Goal: Information Seeking & Learning: Learn about a topic

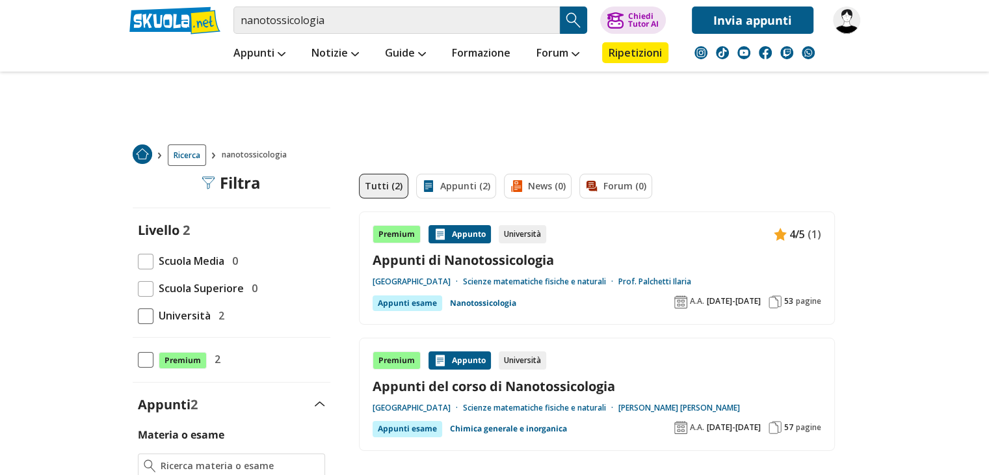
click at [471, 257] on link "Appunti di Nanotossicologia" at bounding box center [596, 260] width 449 height 18
click at [458, 253] on link "Appunti di Nanotossicologia" at bounding box center [596, 260] width 449 height 18
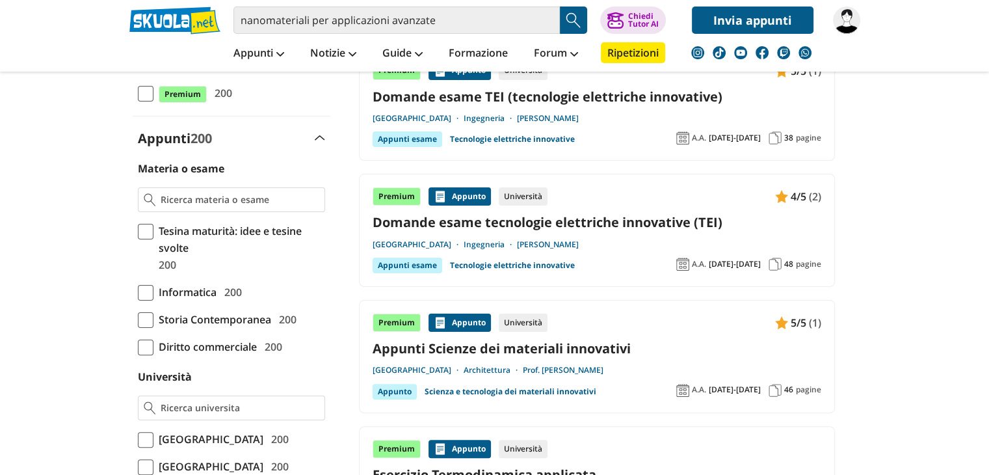
scroll to position [369, 0]
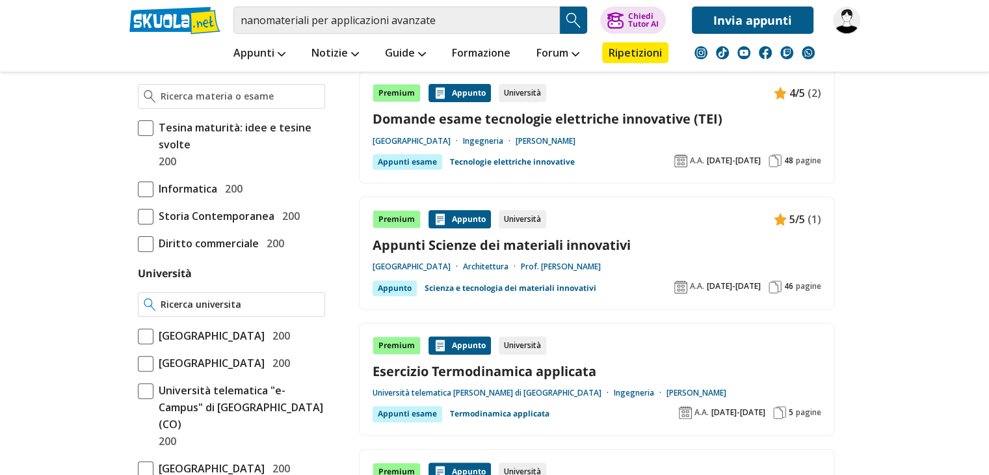
click at [229, 304] on input "Università" at bounding box center [240, 304] width 158 height 13
type input "u"
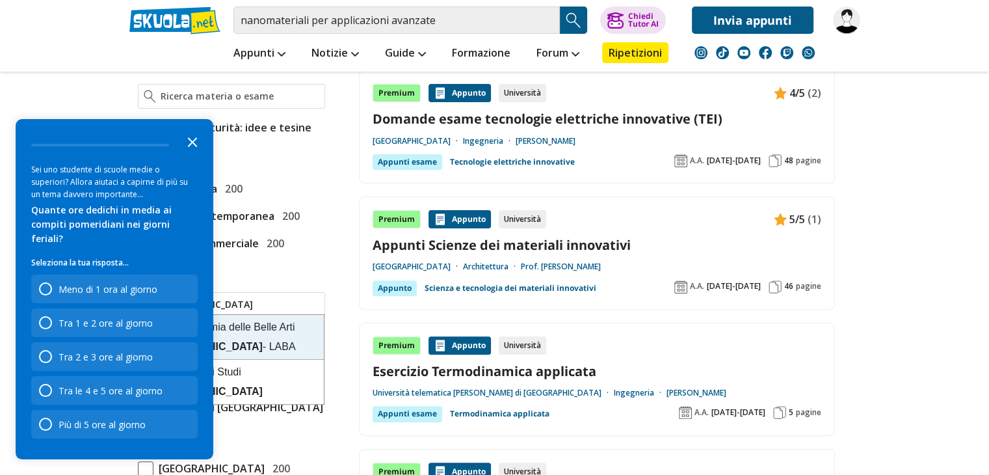
type input "firenze"
click at [189, 154] on icon "Close the survey" at bounding box center [192, 141] width 26 height 26
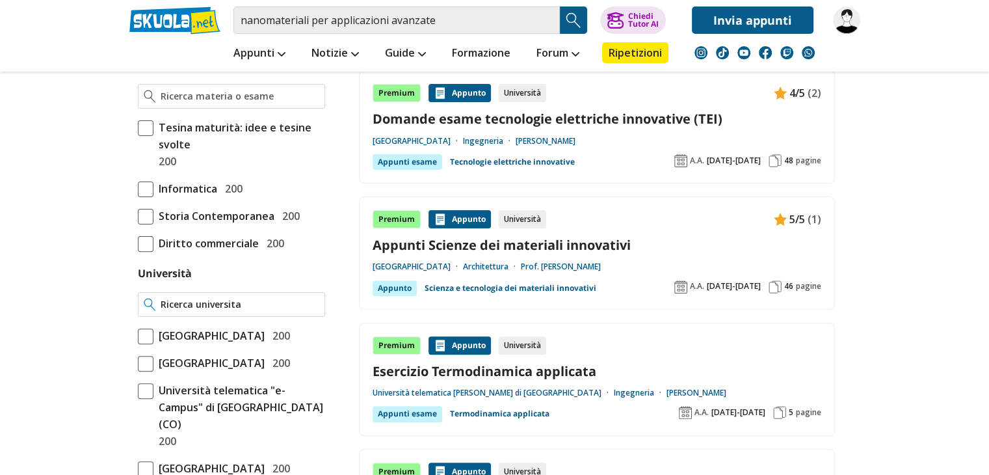
click at [262, 306] on input "Università" at bounding box center [240, 304] width 158 height 13
type input "firen"
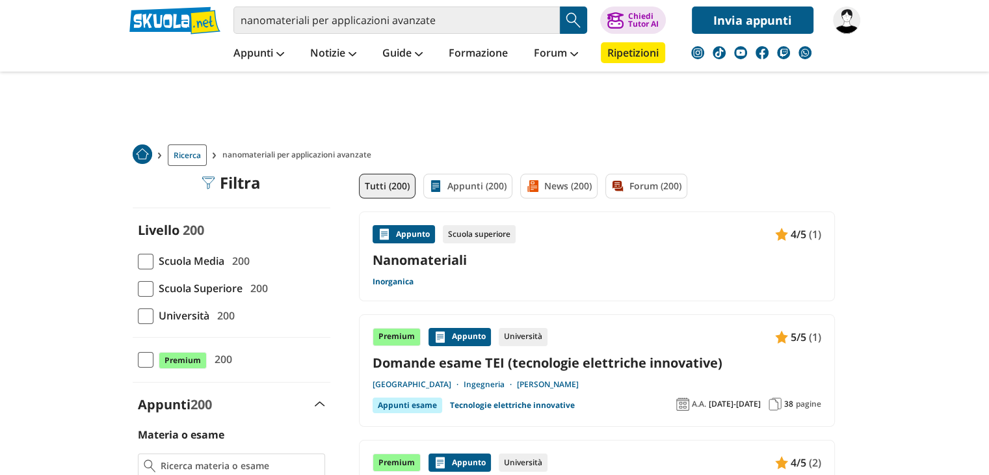
drag, startPoint x: 0, startPoint y: 0, endPoint x: 36, endPoint y: 254, distance: 256.8
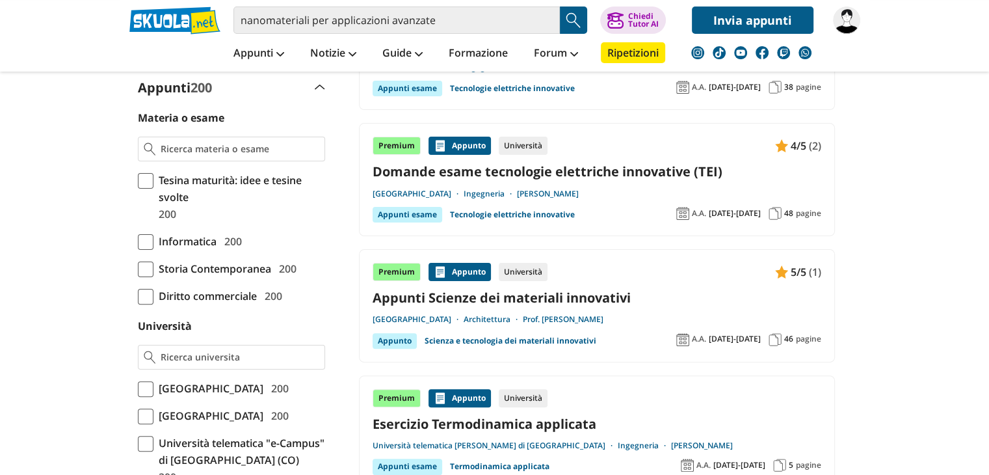
scroll to position [324, 0]
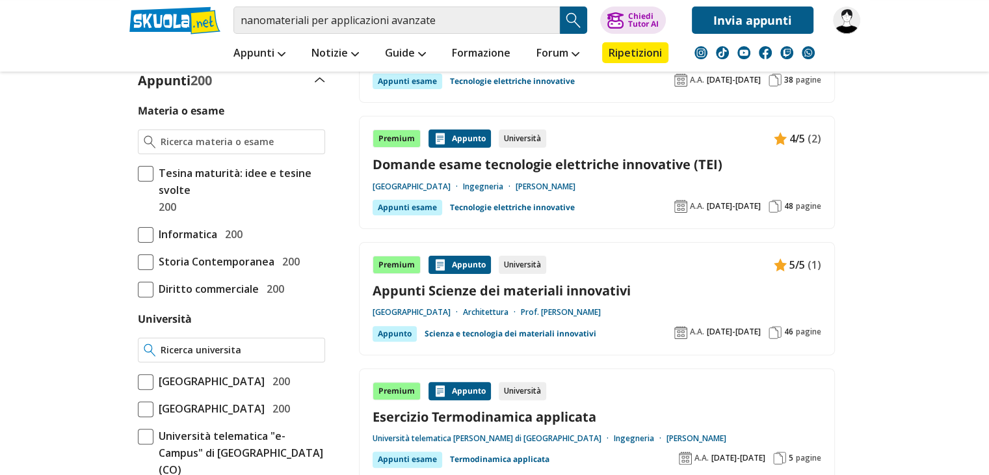
click at [195, 352] on input "Università" at bounding box center [240, 349] width 158 height 13
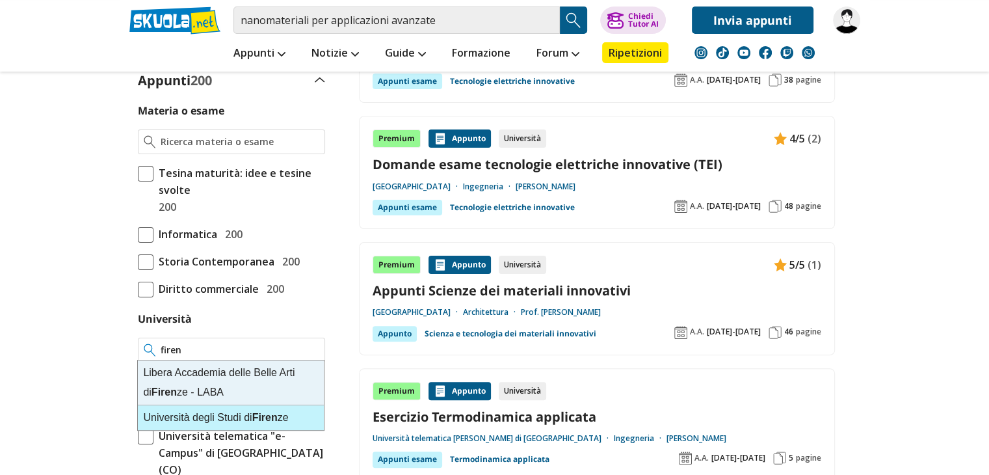
click at [208, 412] on div "Università degli Studi di Firen ze" at bounding box center [231, 417] width 186 height 25
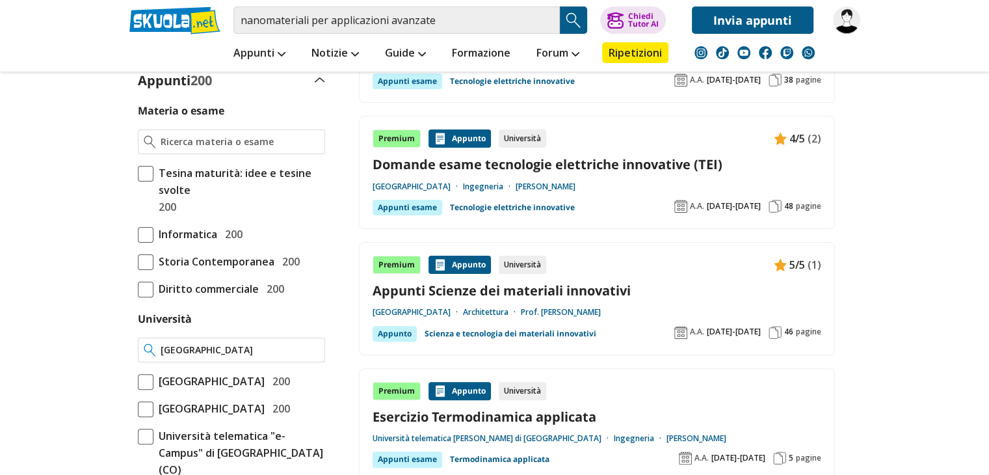
type input "[GEOGRAPHIC_DATA]"
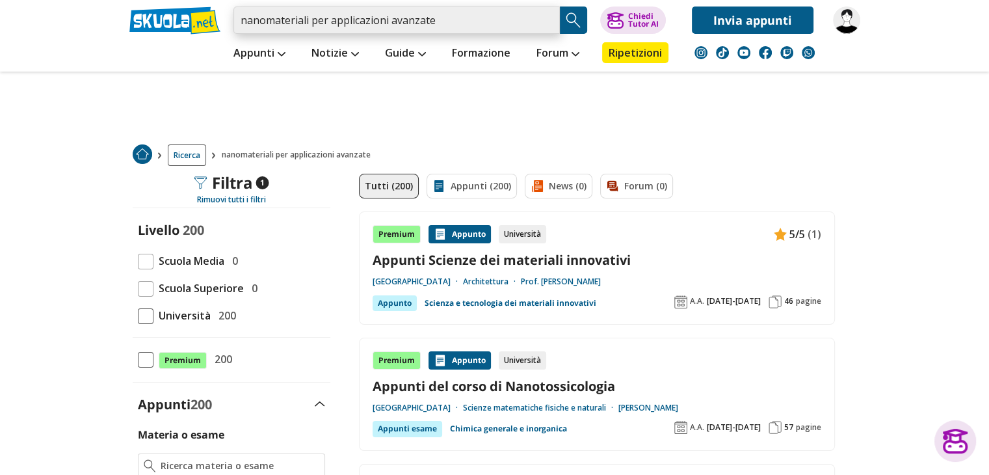
click at [455, 18] on input "nanomateriali per applicazioni avanzate" at bounding box center [396, 20] width 326 height 27
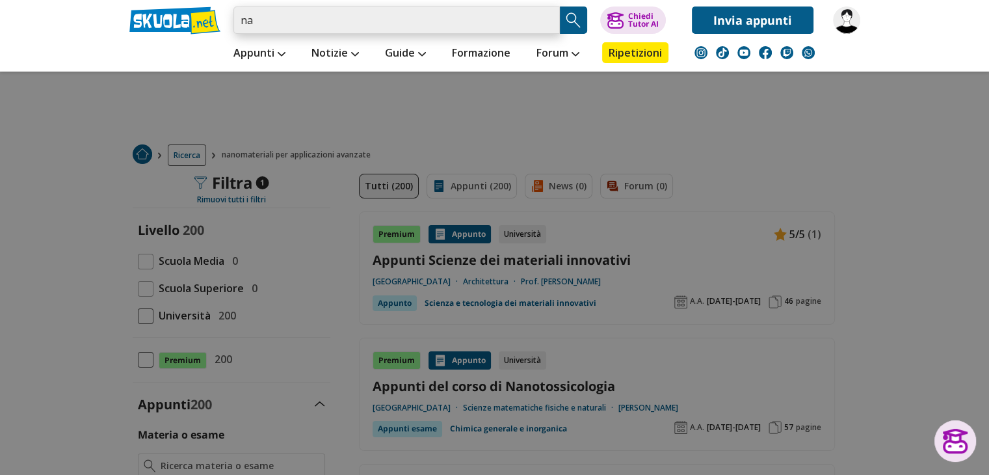
type input "n"
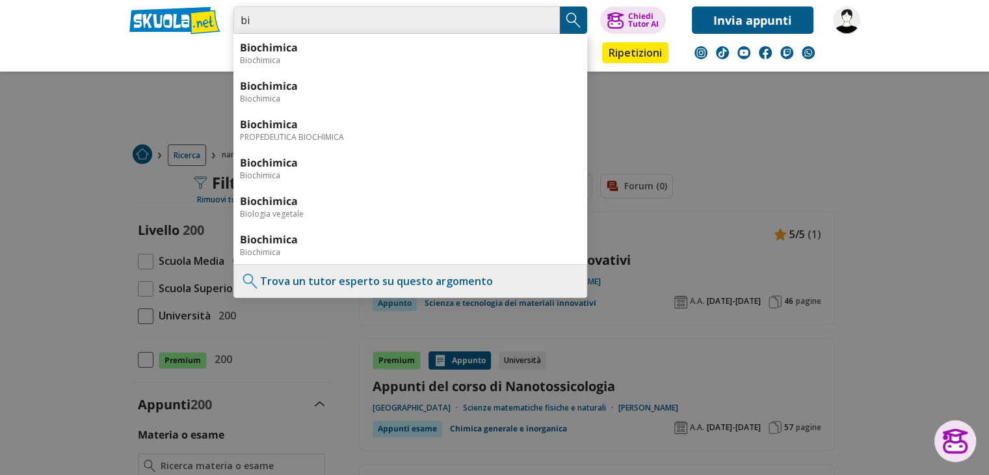
type input "b"
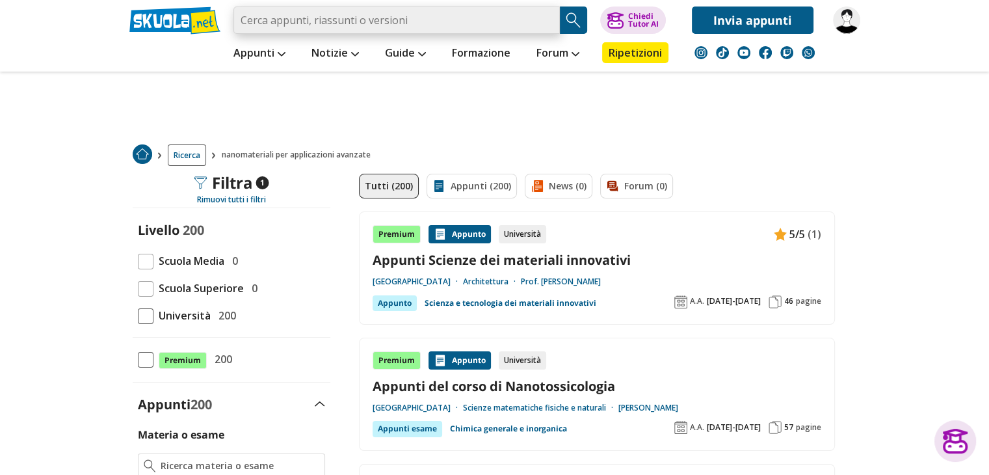
click at [456, 19] on input "search" at bounding box center [396, 20] width 326 height 27
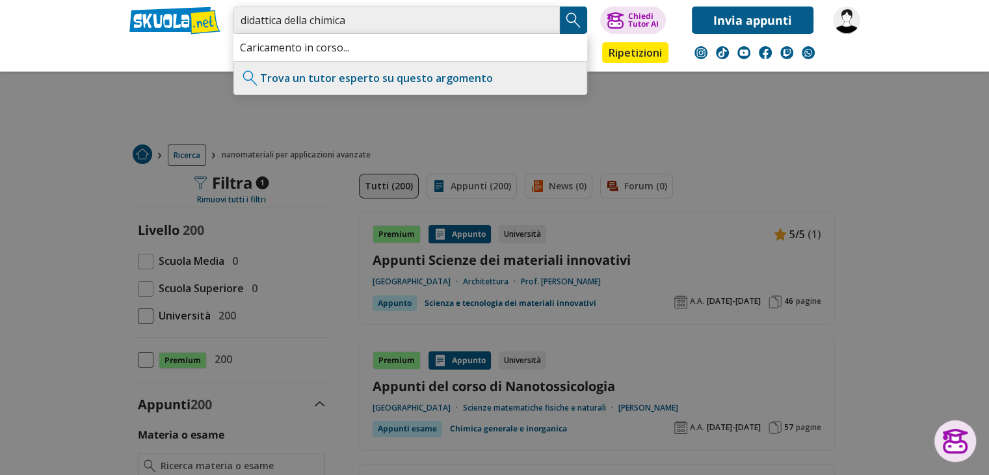
type input "didattica della chimica"
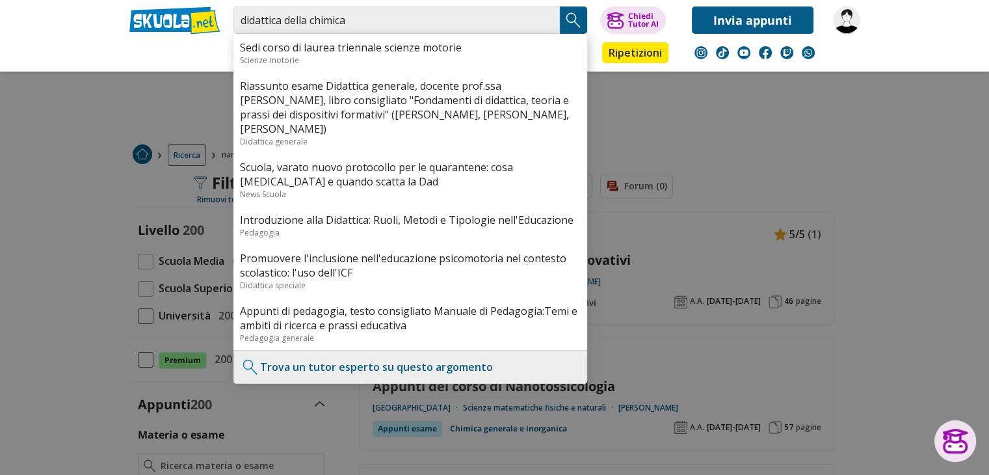
click at [575, 23] on img "Search Button" at bounding box center [574, 20] width 20 height 20
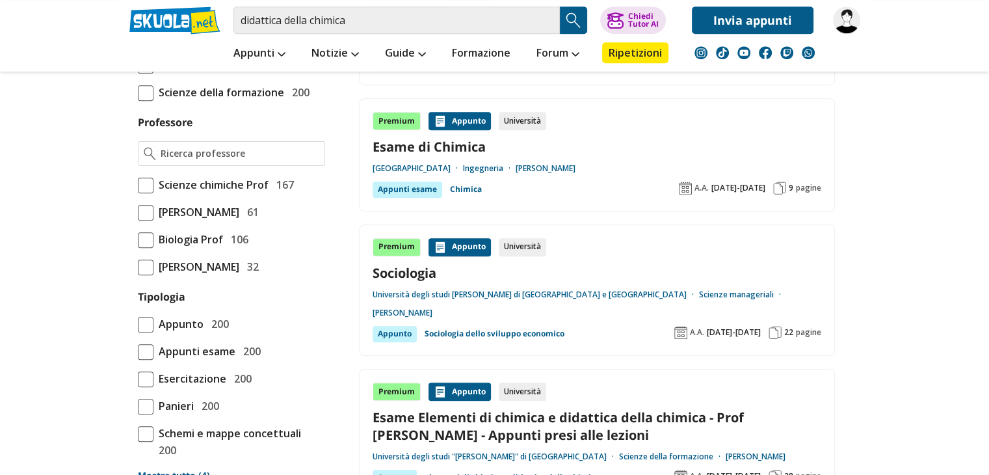
scroll to position [1002, 0]
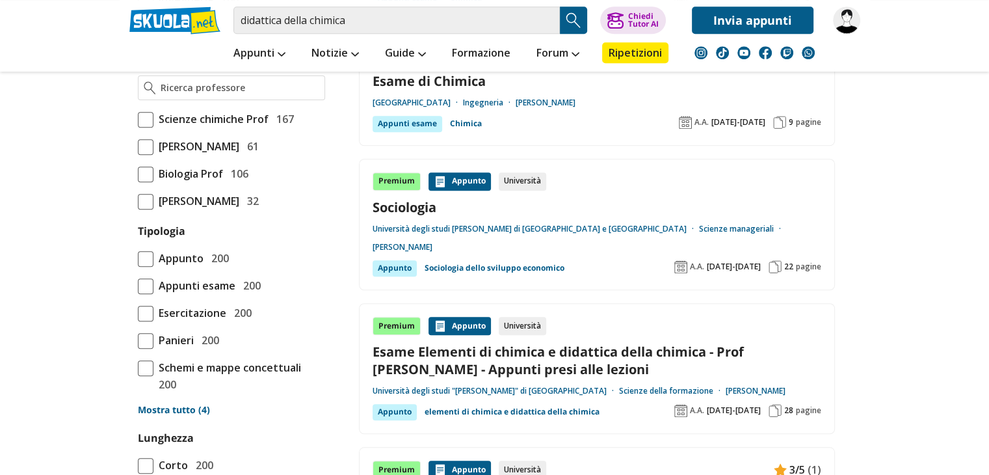
click at [450, 89] on link "Esame di Chimica" at bounding box center [596, 81] width 449 height 18
